Goal: Information Seeking & Learning: Learn about a topic

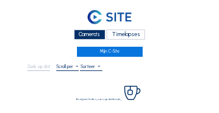
click at [92, 37] on div "Camera's" at bounding box center [89, 35] width 31 height 10
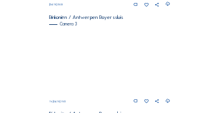
scroll to position [394, 0]
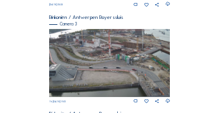
click at [101, 55] on img at bounding box center [110, 63] width 122 height 68
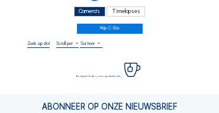
scroll to position [24, 0]
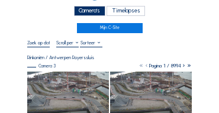
click at [69, 84] on img at bounding box center [68, 95] width 82 height 46
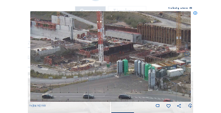
click at [113, 59] on img at bounding box center [110, 56] width 161 height 91
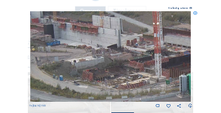
drag, startPoint x: 92, startPoint y: 53, endPoint x: 153, endPoint y: 65, distance: 61.6
click at [153, 65] on img at bounding box center [110, 56] width 161 height 91
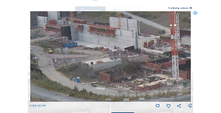
drag, startPoint x: 118, startPoint y: 60, endPoint x: 126, endPoint y: 61, distance: 7.7
click at [126, 61] on img at bounding box center [110, 56] width 161 height 91
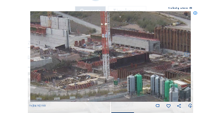
drag, startPoint x: 136, startPoint y: 55, endPoint x: 66, endPoint y: 53, distance: 69.4
click at [66, 53] on img at bounding box center [110, 56] width 161 height 91
click at [197, 11] on icon at bounding box center [195, 13] width 4 height 4
